Goal: Check status: Check status

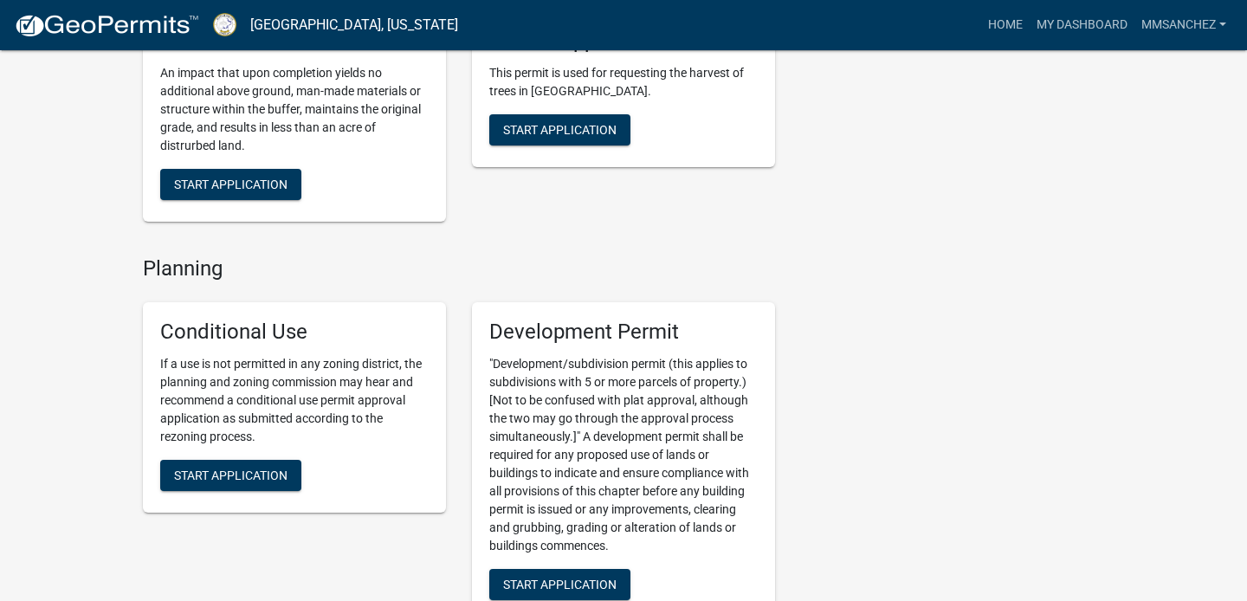
scroll to position [2785, 0]
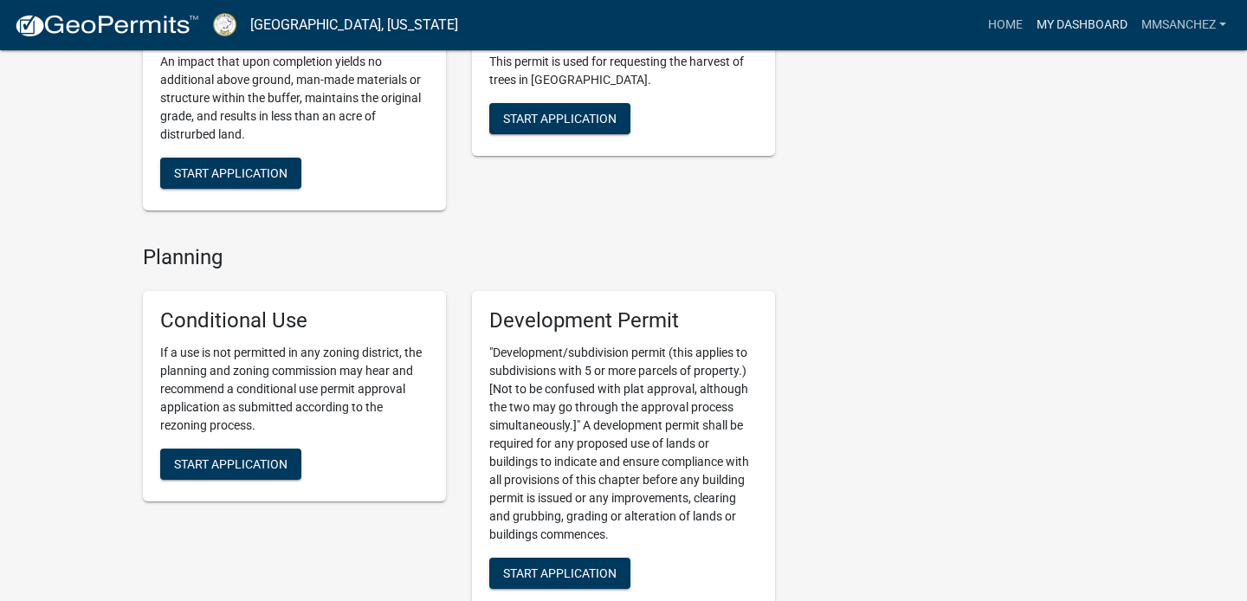
click at [1050, 19] on link "My Dashboard" at bounding box center [1082, 25] width 105 height 33
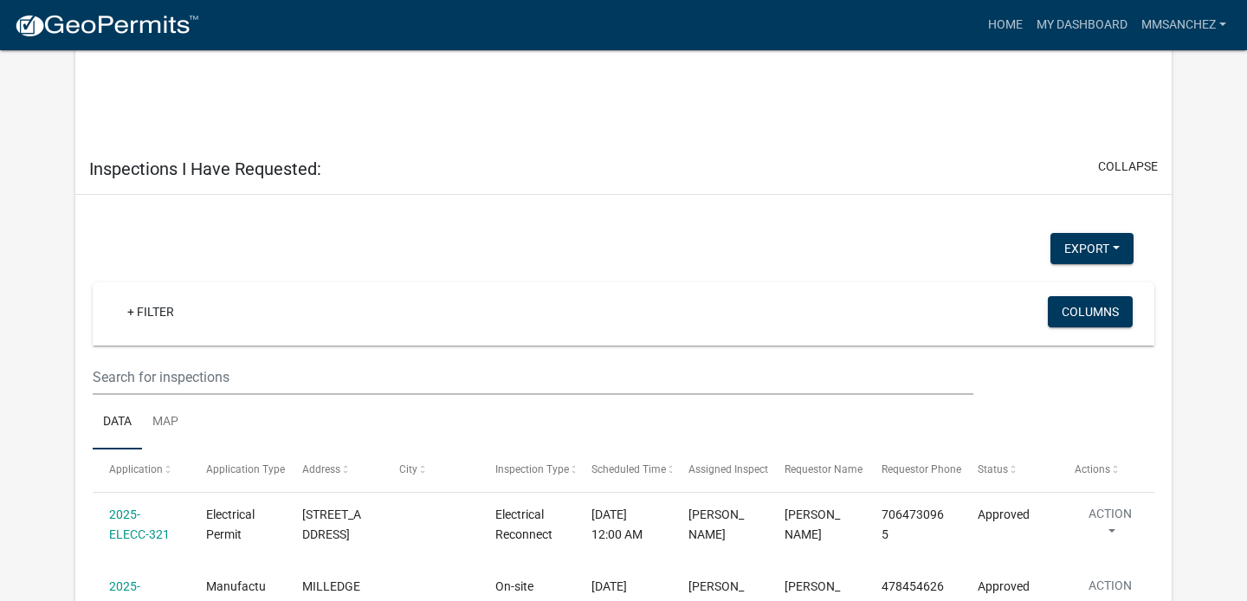
scroll to position [1286, 0]
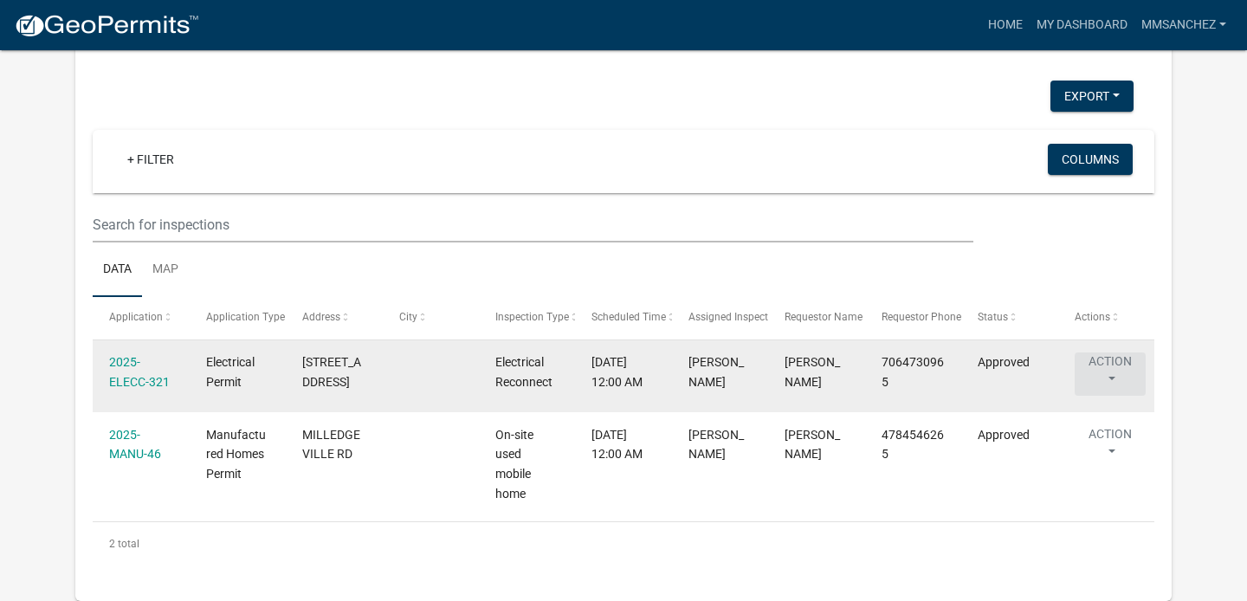
click at [1117, 361] on button "Action" at bounding box center [1110, 374] width 71 height 43
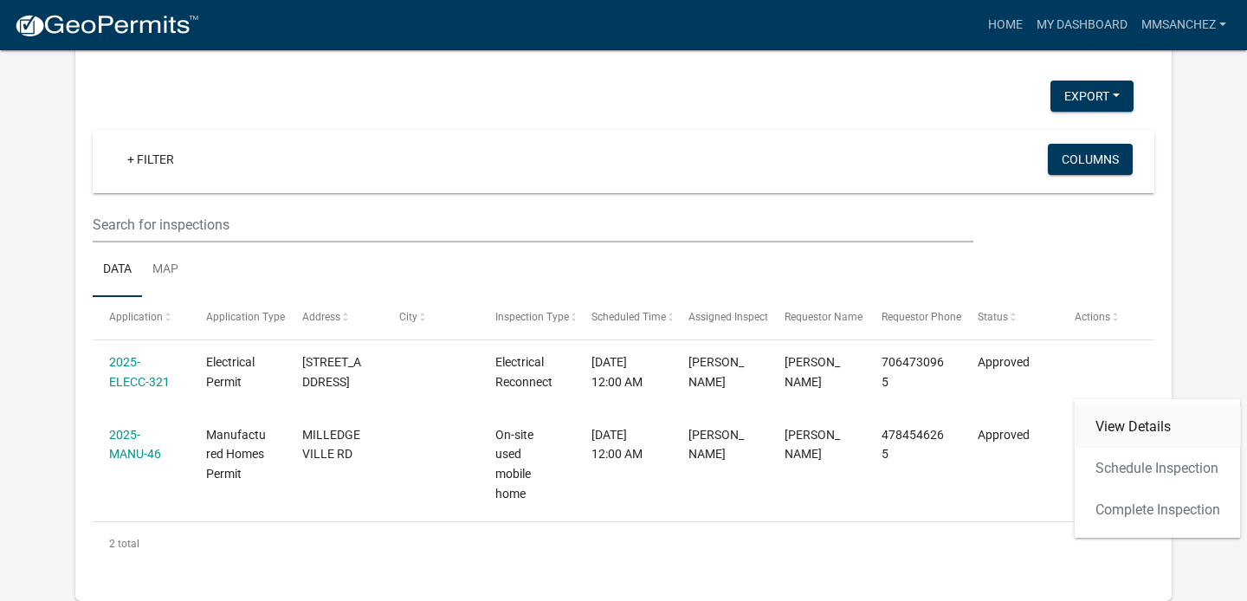
click at [1142, 413] on link "View Details" at bounding box center [1158, 427] width 166 height 42
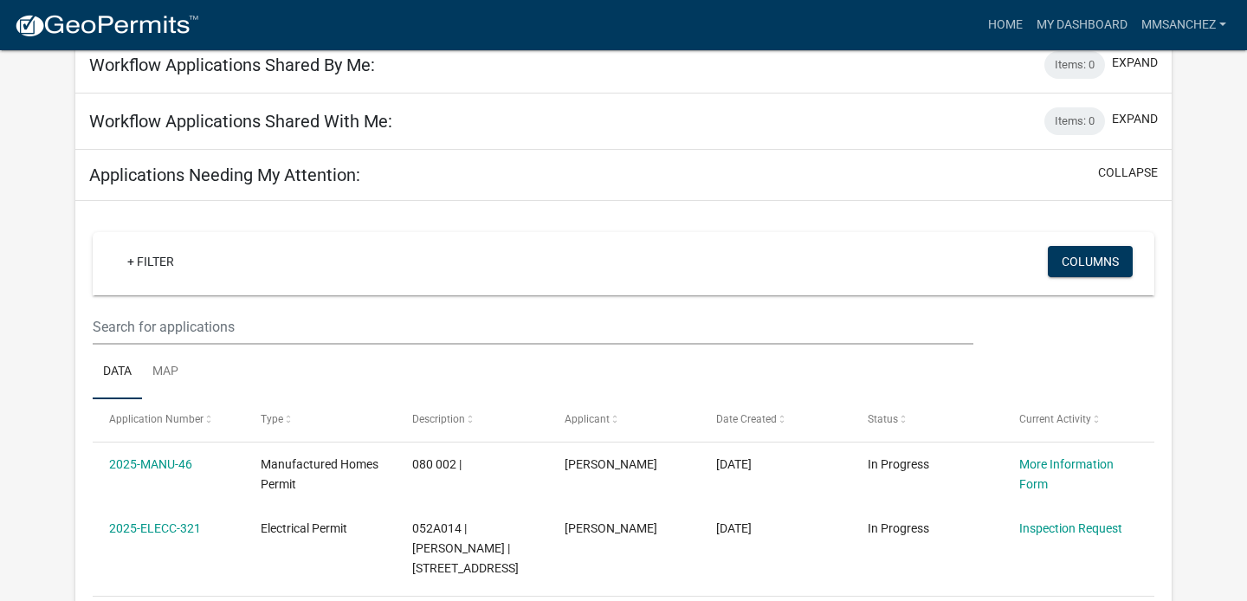
scroll to position [617, 0]
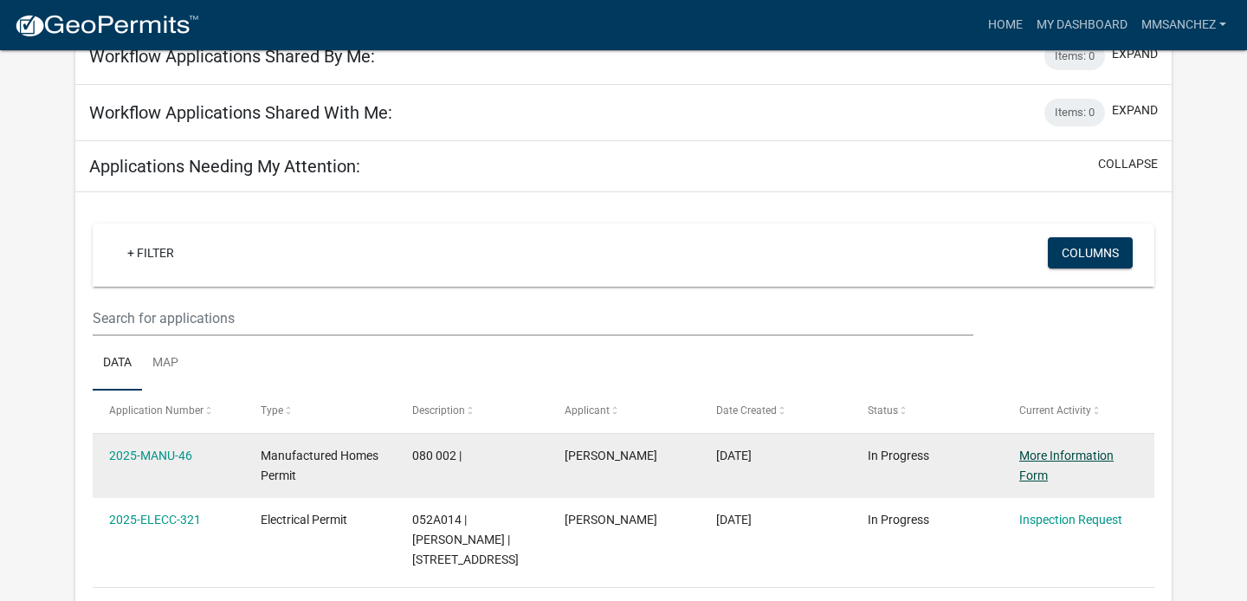
click at [1070, 458] on link "More Information Form" at bounding box center [1067, 466] width 94 height 34
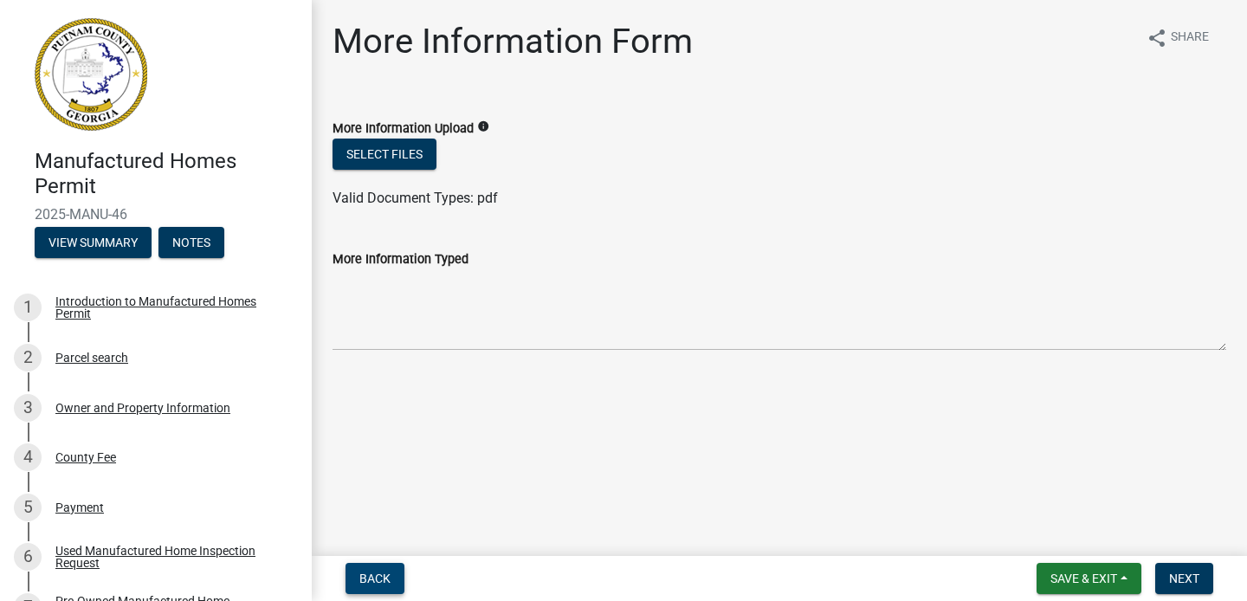
click at [376, 576] on span "Back" at bounding box center [374, 579] width 31 height 14
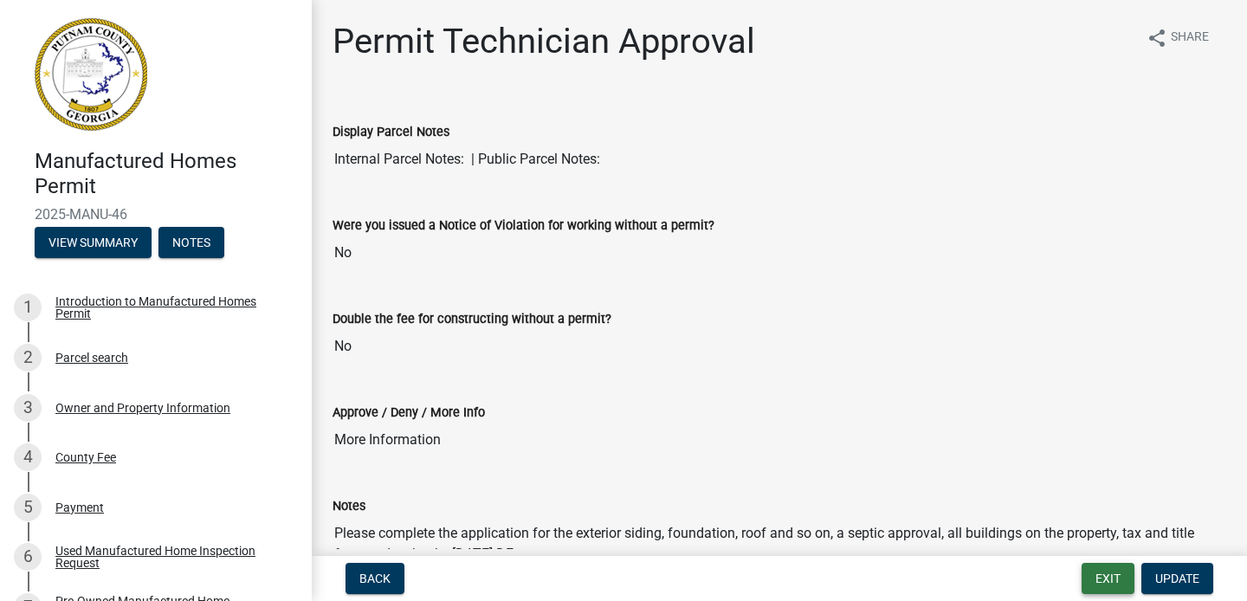
click at [1112, 578] on button "Exit" at bounding box center [1108, 578] width 53 height 31
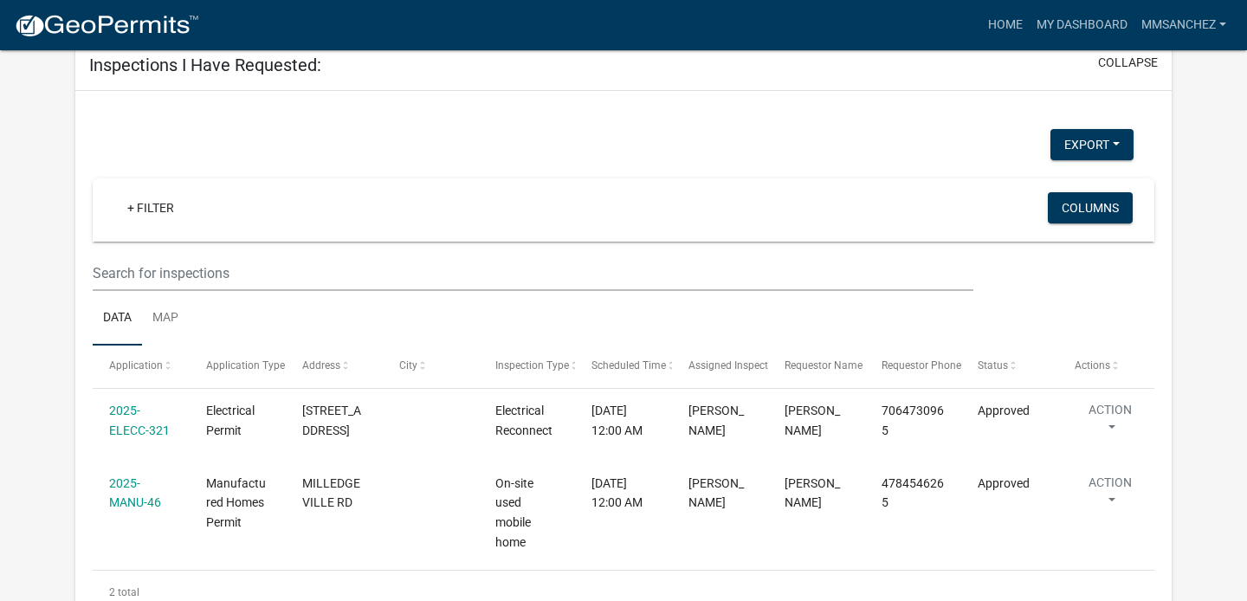
scroll to position [1233, 0]
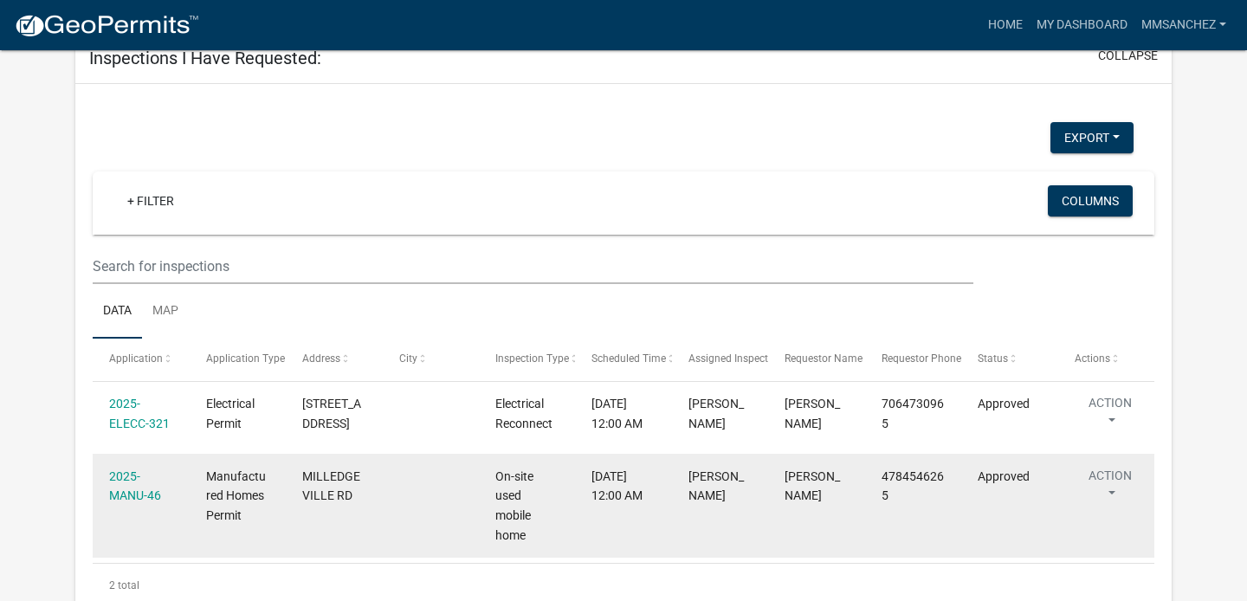
click at [1128, 482] on button "Action" at bounding box center [1110, 488] width 71 height 43
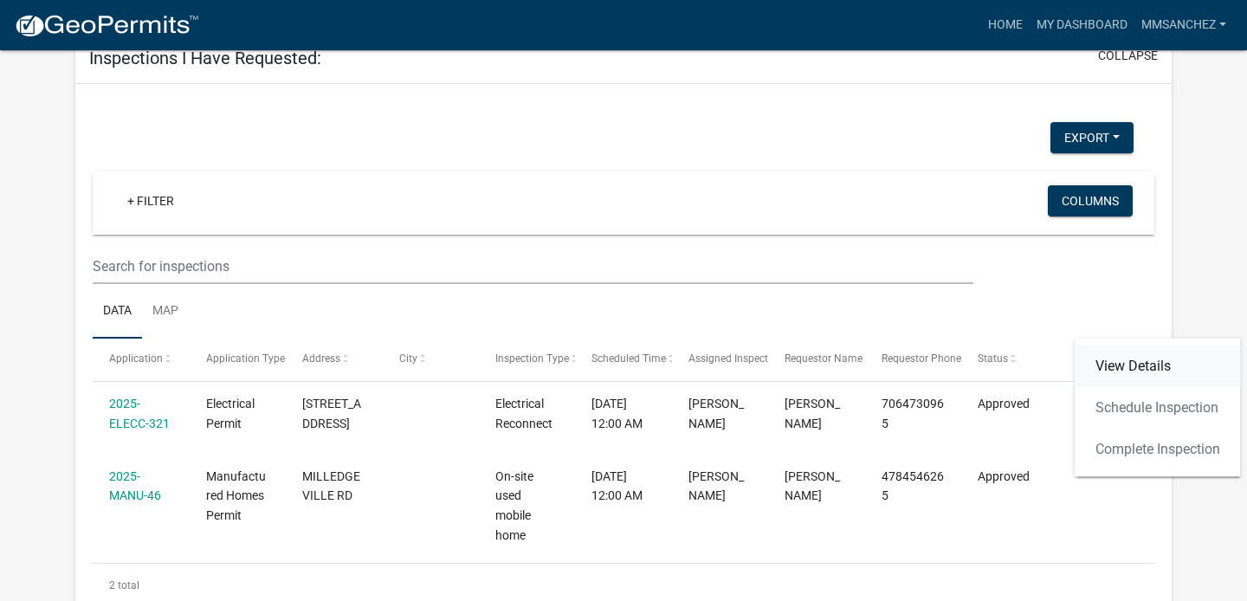
click at [1134, 369] on link "View Details" at bounding box center [1158, 367] width 166 height 42
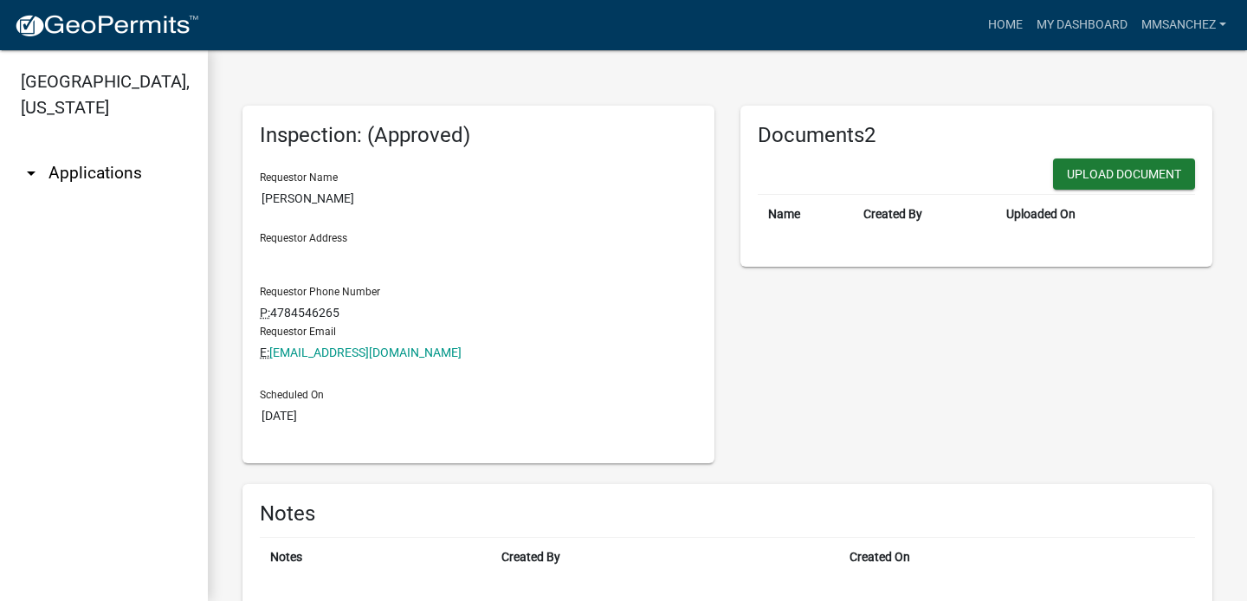
scroll to position [42, 0]
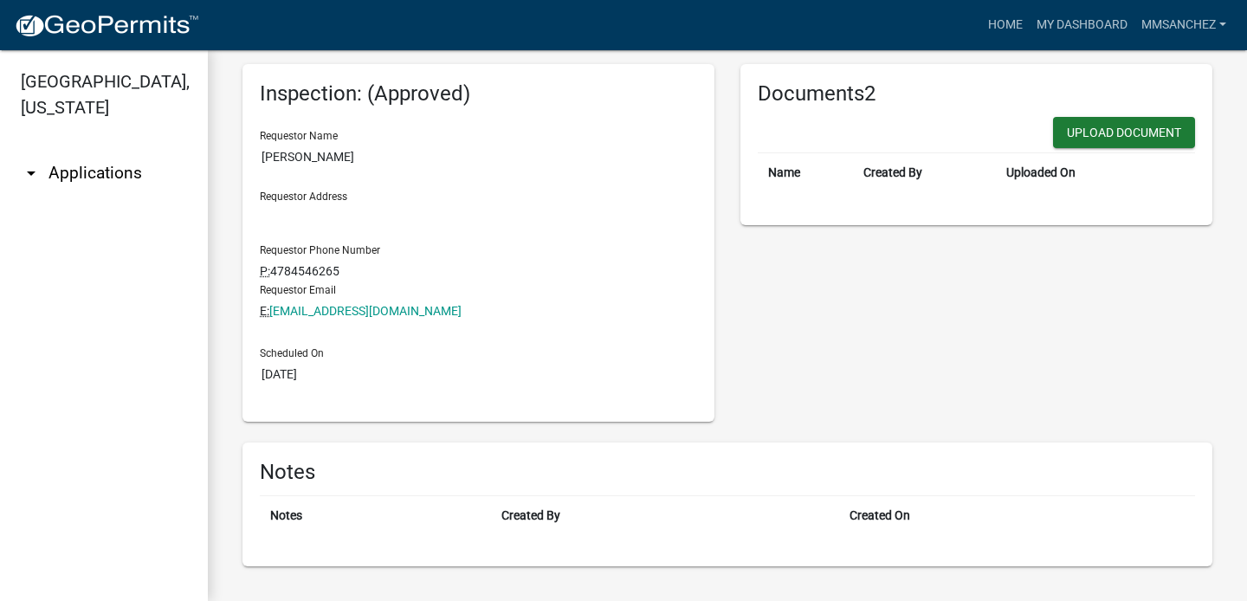
click at [42, 167] on link "arrow_drop_down Applications" at bounding box center [104, 173] width 208 height 42
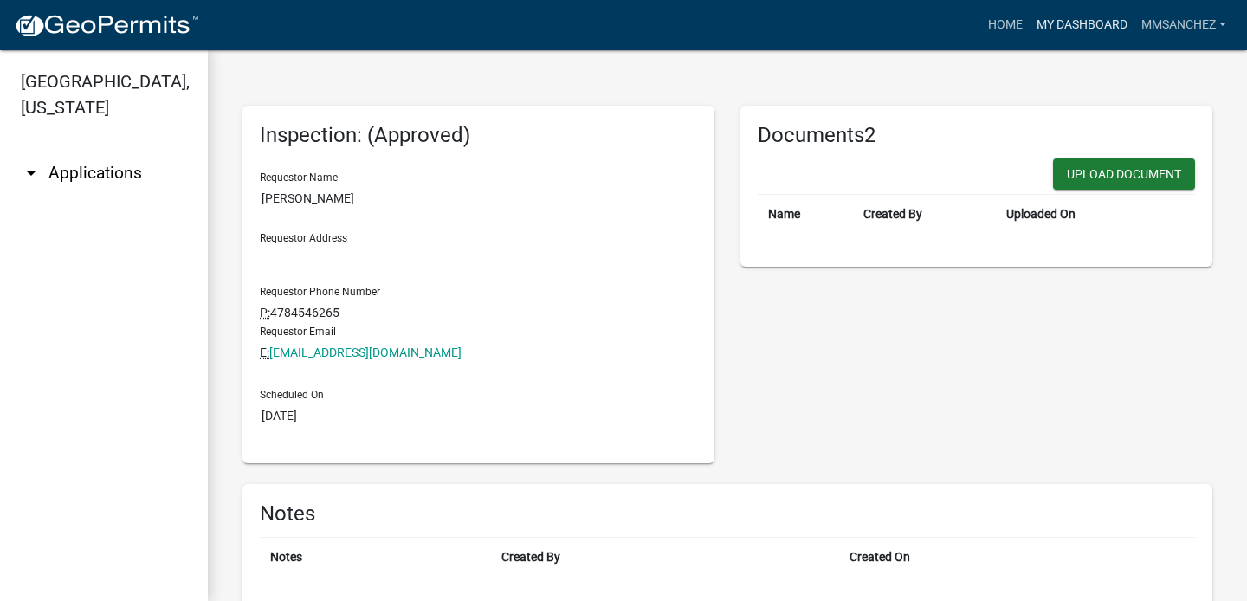
click at [1031, 30] on link "My Dashboard" at bounding box center [1082, 25] width 105 height 33
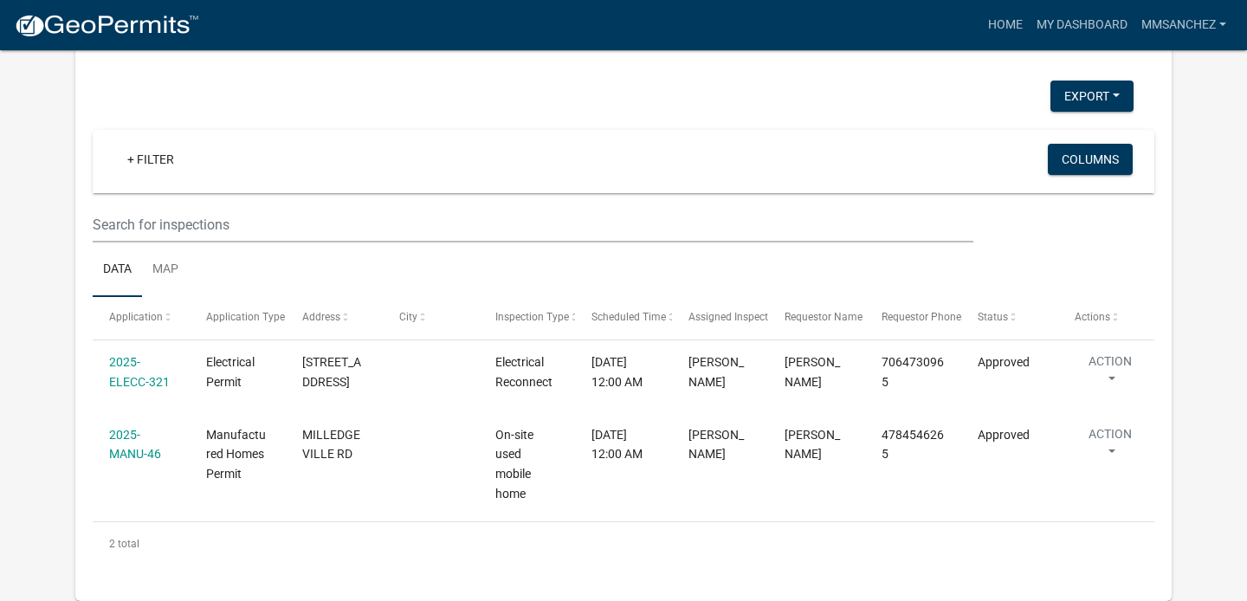
scroll to position [1286, 0]
